Goal: Check status

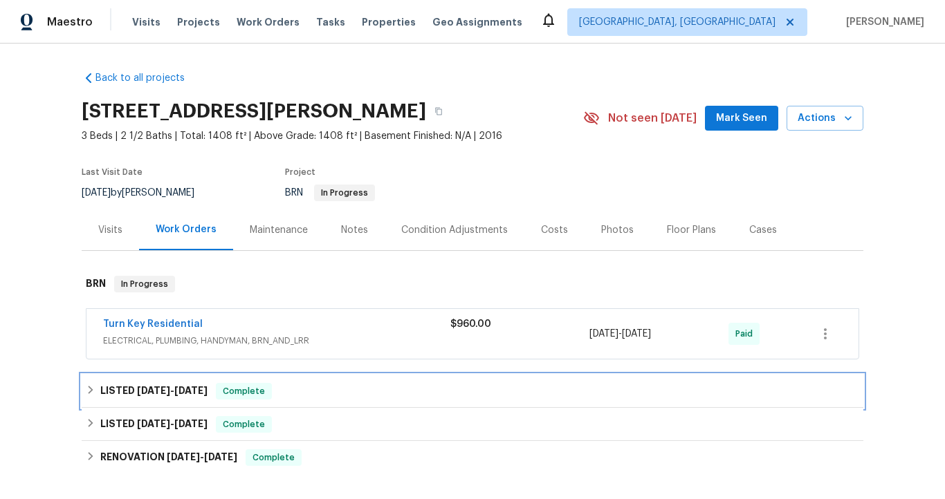
click at [157, 386] on span "[DATE]" at bounding box center [153, 391] width 33 height 10
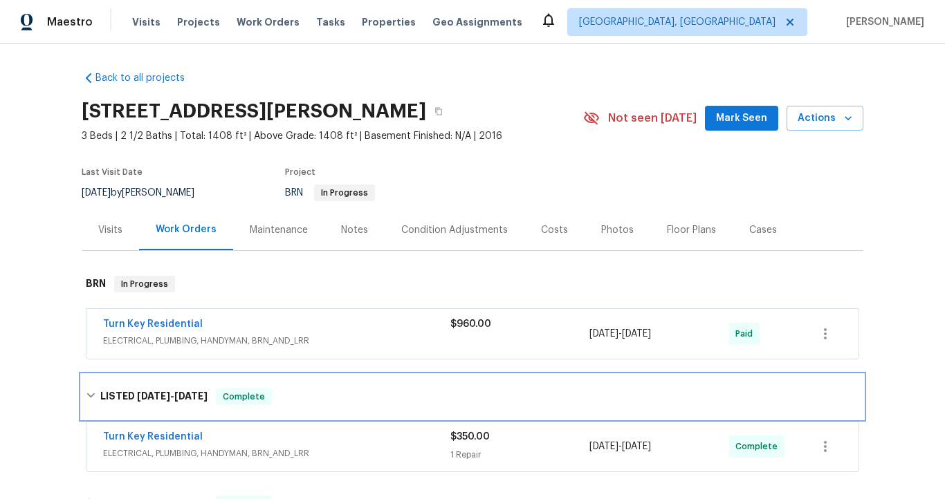
click at [157, 387] on div "LISTED [DATE] - [DATE] Complete" at bounding box center [473, 397] width 782 height 44
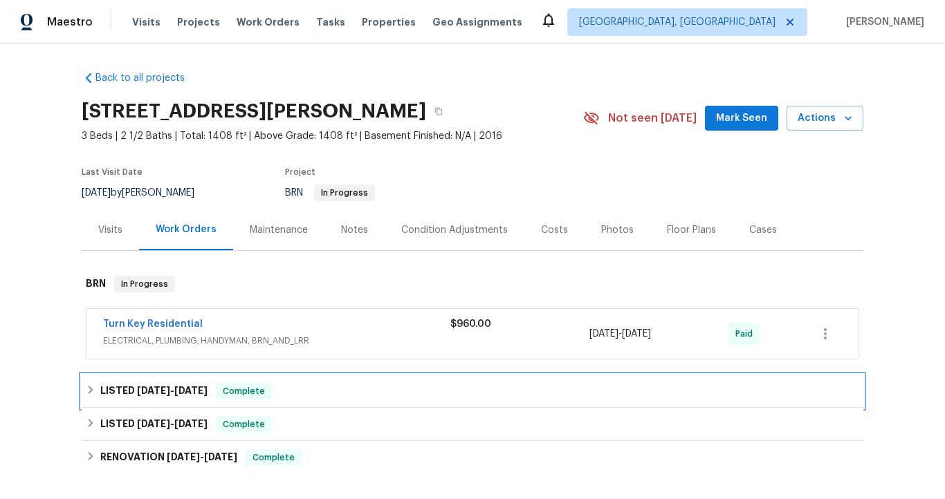
click at [157, 387] on span "[DATE]" at bounding box center [153, 391] width 33 height 10
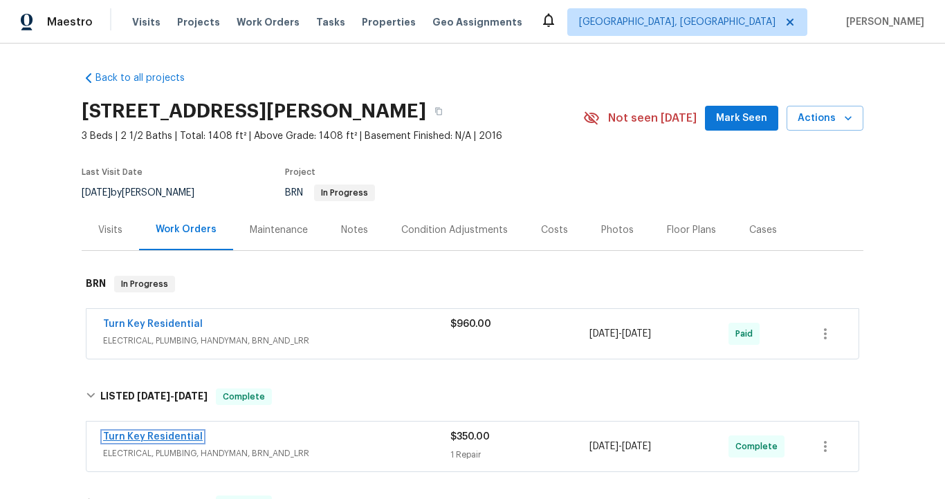
click at [158, 433] on link "Turn Key Residential" at bounding box center [153, 437] width 100 height 10
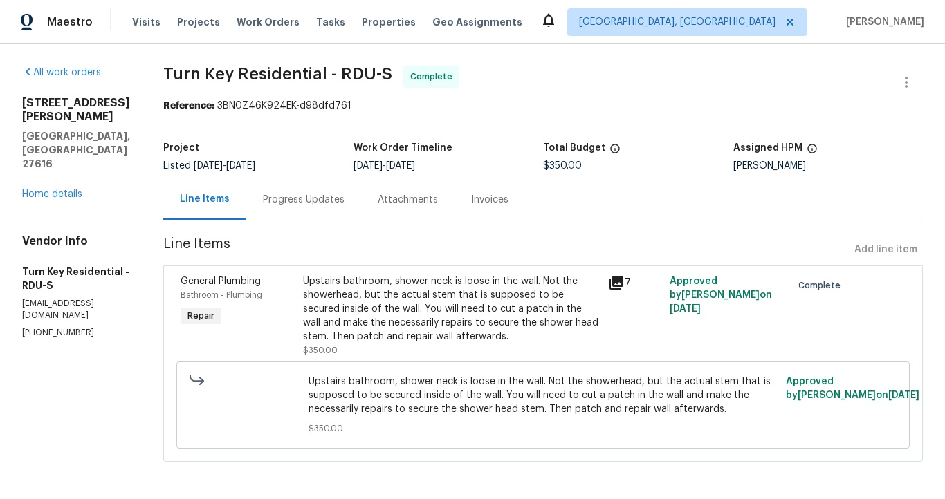
click at [322, 203] on div "Progress Updates" at bounding box center [304, 200] width 82 height 14
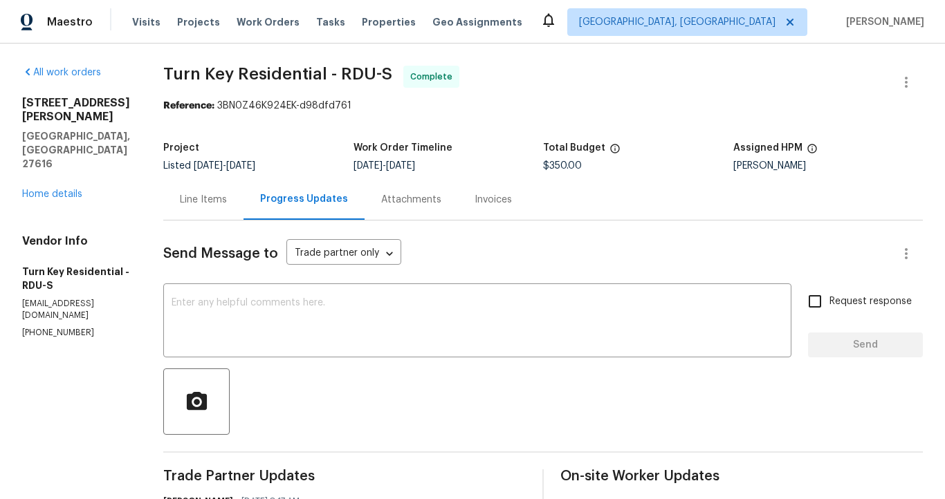
click at [227, 204] on div "Line Items" at bounding box center [203, 200] width 47 height 14
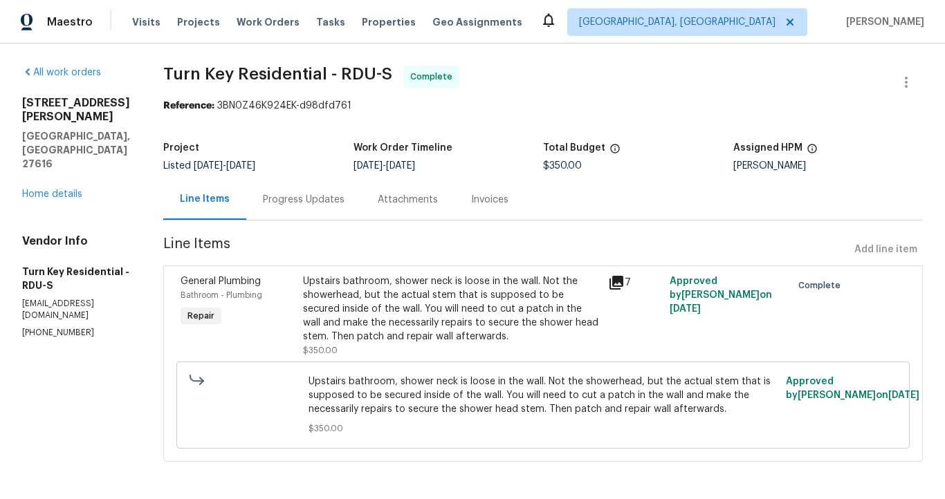
click at [499, 198] on div "Invoices" at bounding box center [489, 200] width 37 height 14
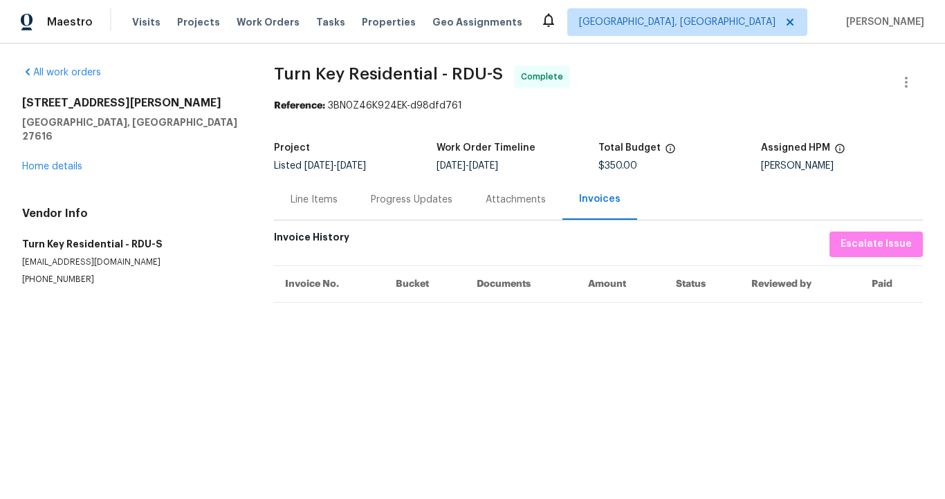
click at [326, 203] on div "Line Items" at bounding box center [313, 200] width 47 height 14
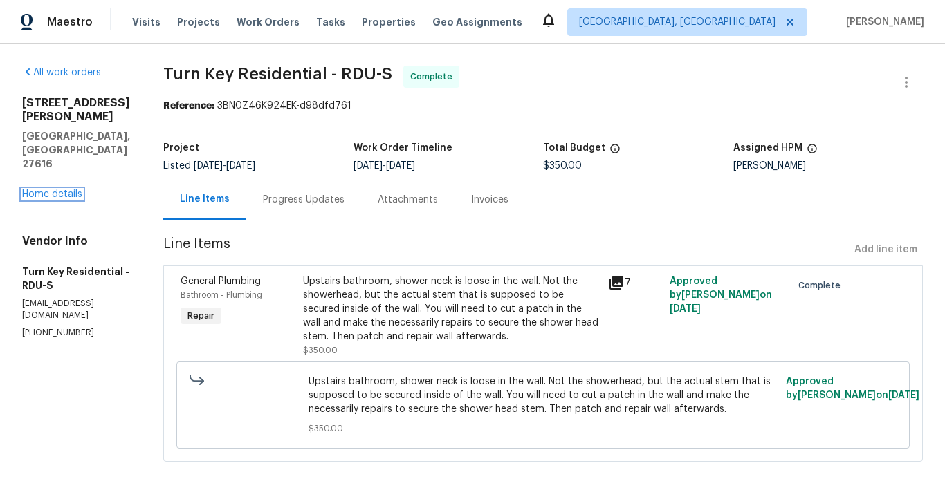
click at [69, 190] on link "Home details" at bounding box center [52, 195] width 60 height 10
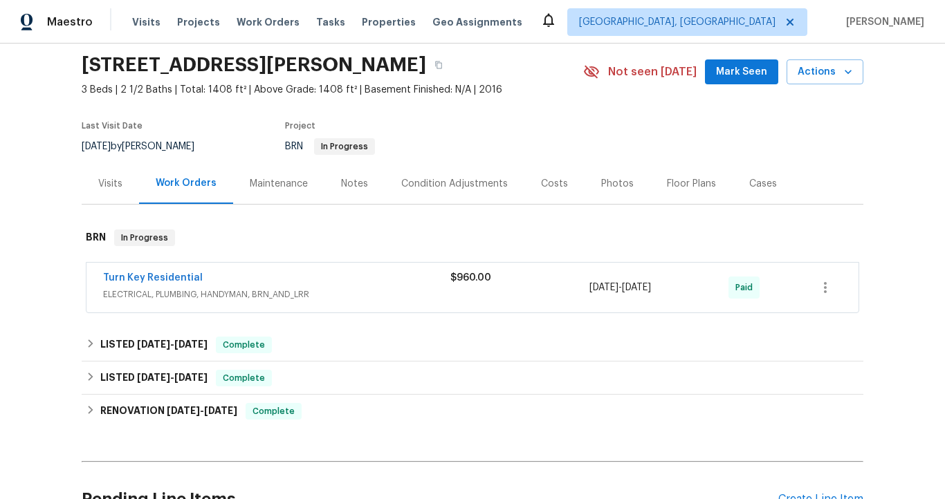
scroll to position [45, 0]
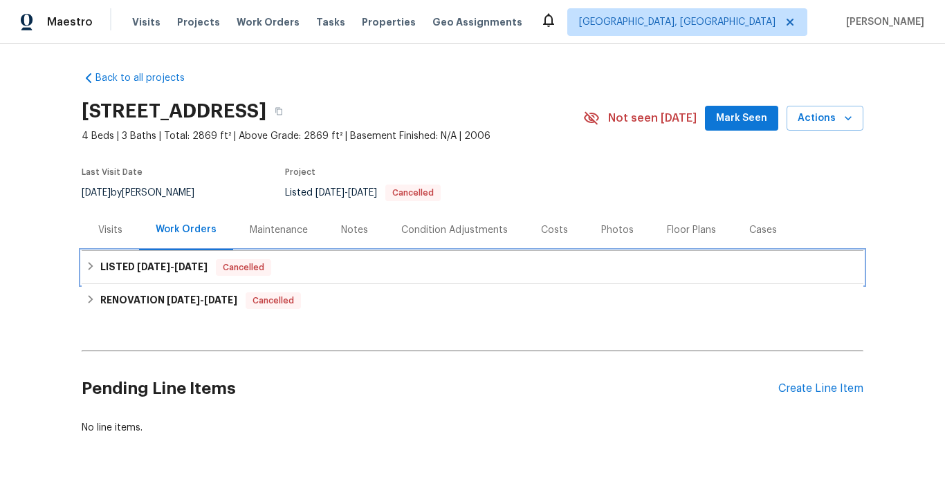
click at [204, 267] on span "6/14/25" at bounding box center [190, 267] width 33 height 10
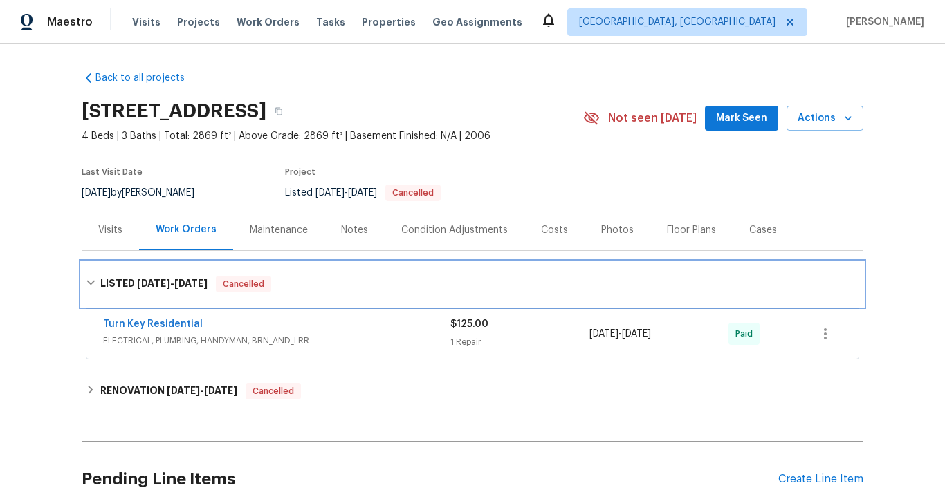
click at [204, 274] on div "LISTED 6/12/25 - 6/14/25 Cancelled" at bounding box center [473, 284] width 782 height 44
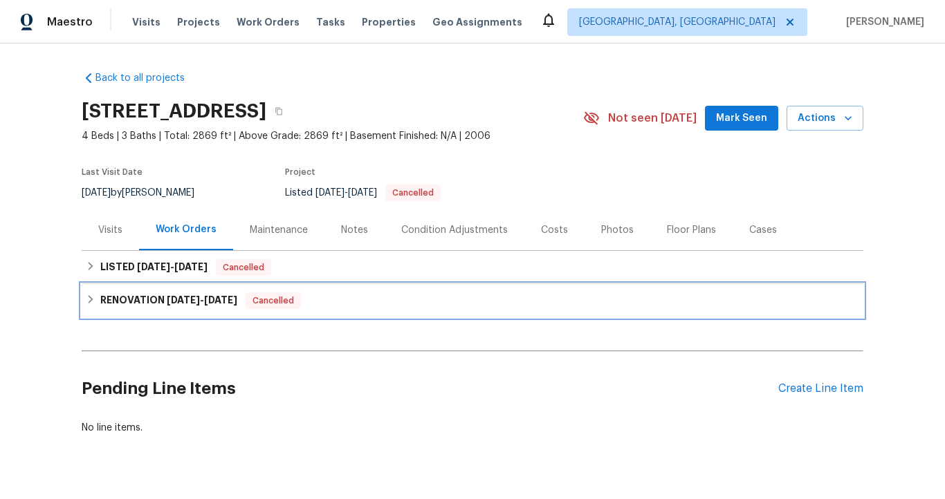
click at [212, 303] on span "3/15/25" at bounding box center [220, 300] width 33 height 10
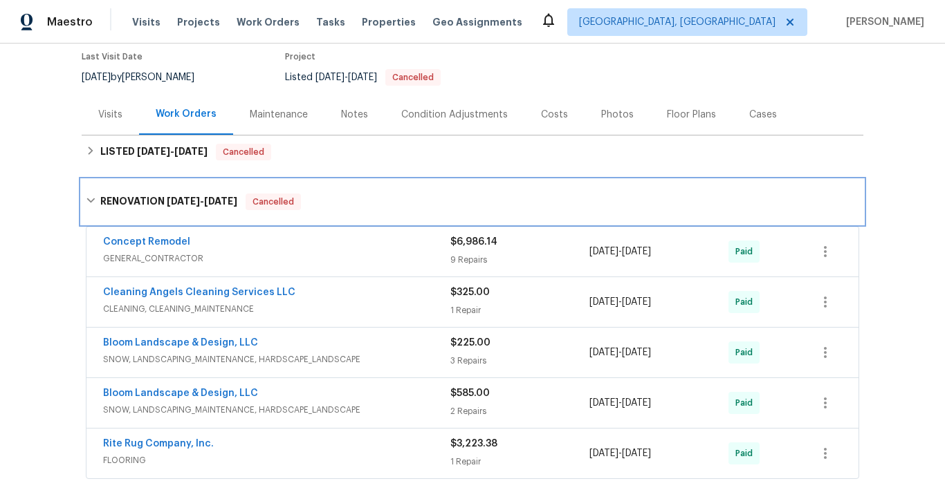
scroll to position [132, 0]
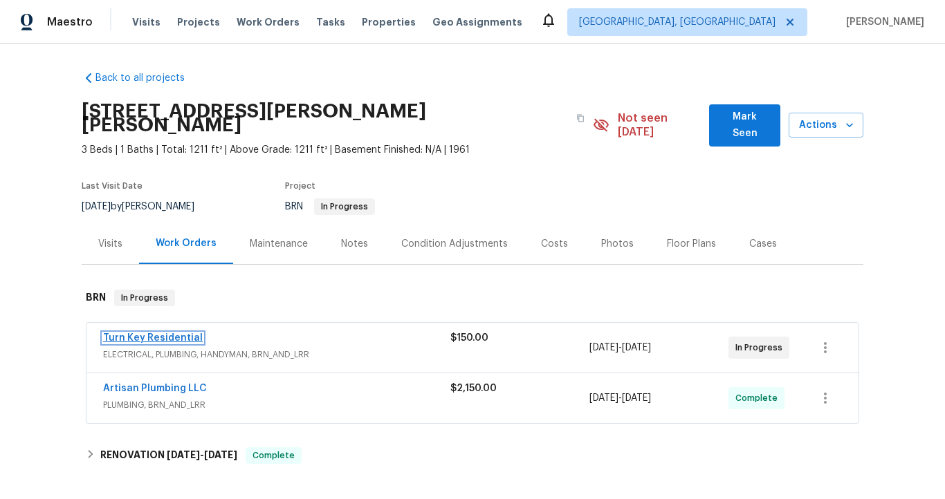
click at [179, 333] on link "Turn Key Residential" at bounding box center [153, 338] width 100 height 10
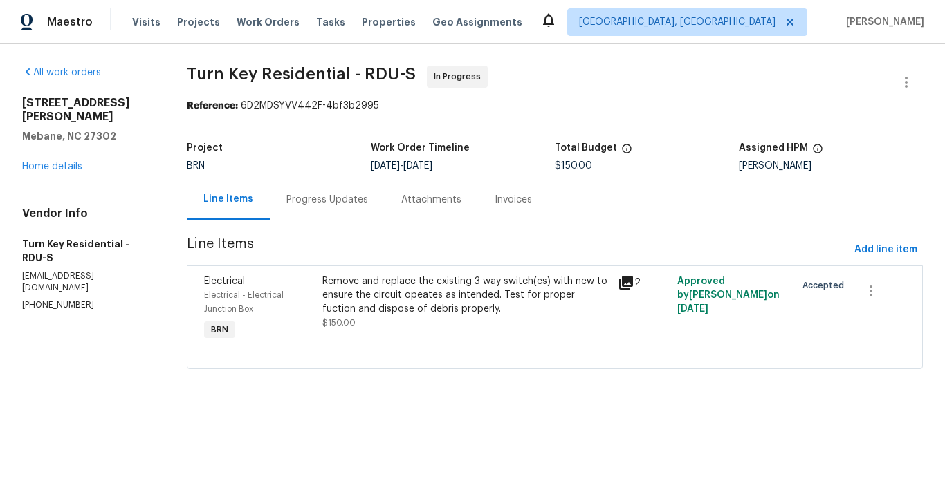
click at [353, 200] on div "Progress Updates" at bounding box center [327, 200] width 82 height 14
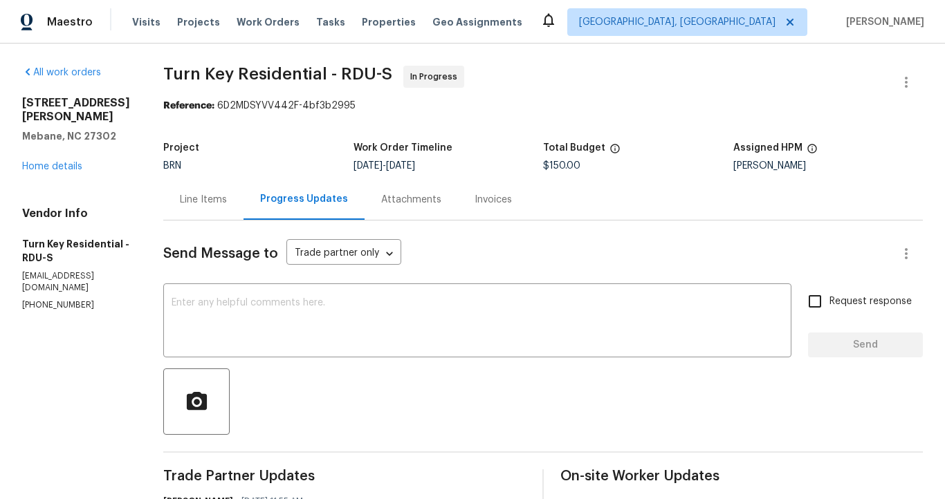
click at [227, 204] on div "Line Items" at bounding box center [203, 200] width 47 height 14
